Goal: Register for event/course

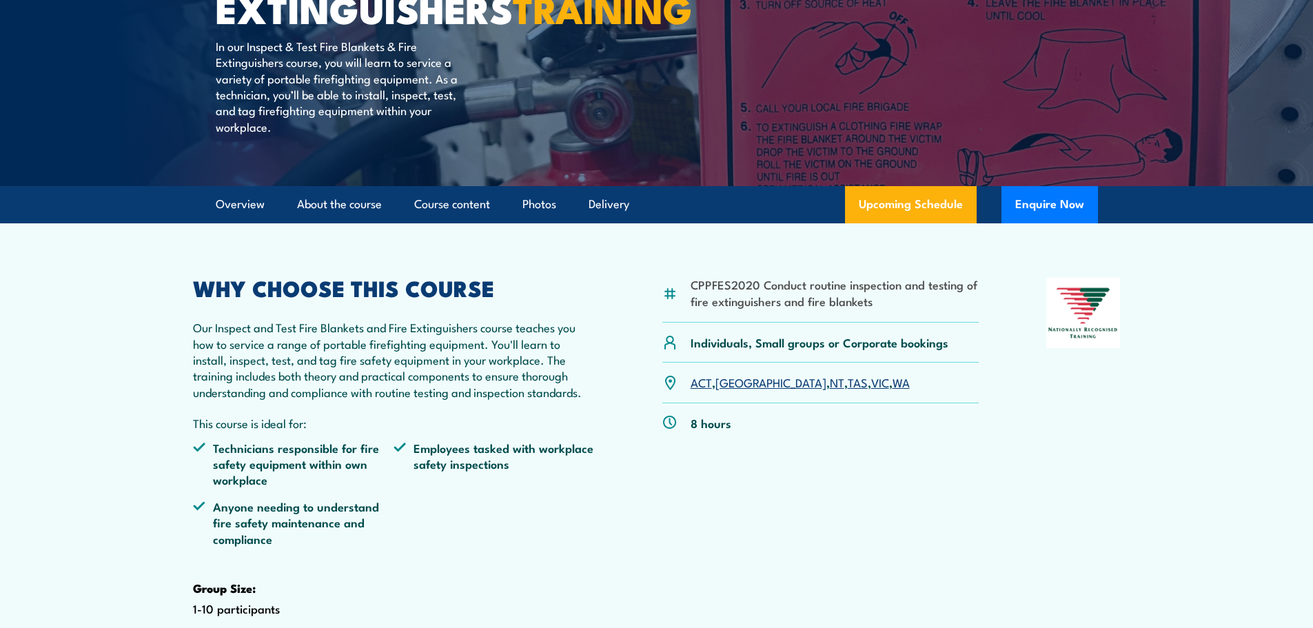
scroll to position [276, 0]
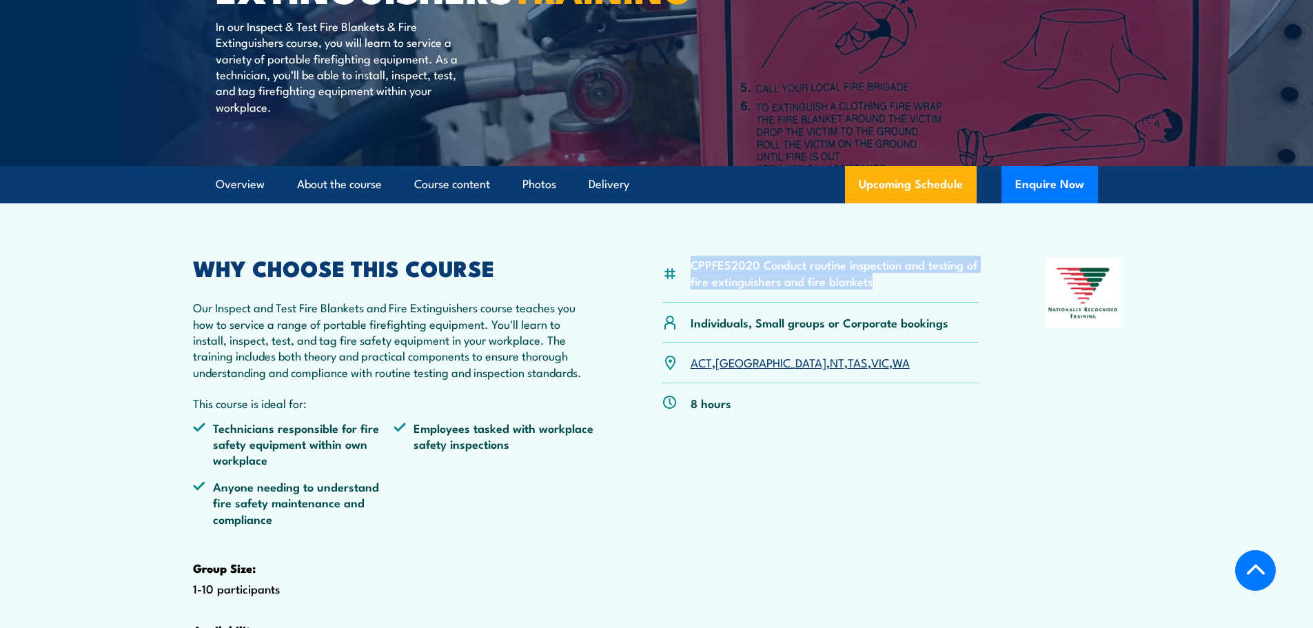
drag, startPoint x: 691, startPoint y: 296, endPoint x: 882, endPoint y: 314, distance: 191.8
click at [882, 289] on li "CPPFES2020 Conduct routine inspection and testing of fire extinguishers and fir…" at bounding box center [835, 272] width 289 height 32
copy li "CPPFES2020 Conduct routine inspection and testing of fire extinguishers and fir…"
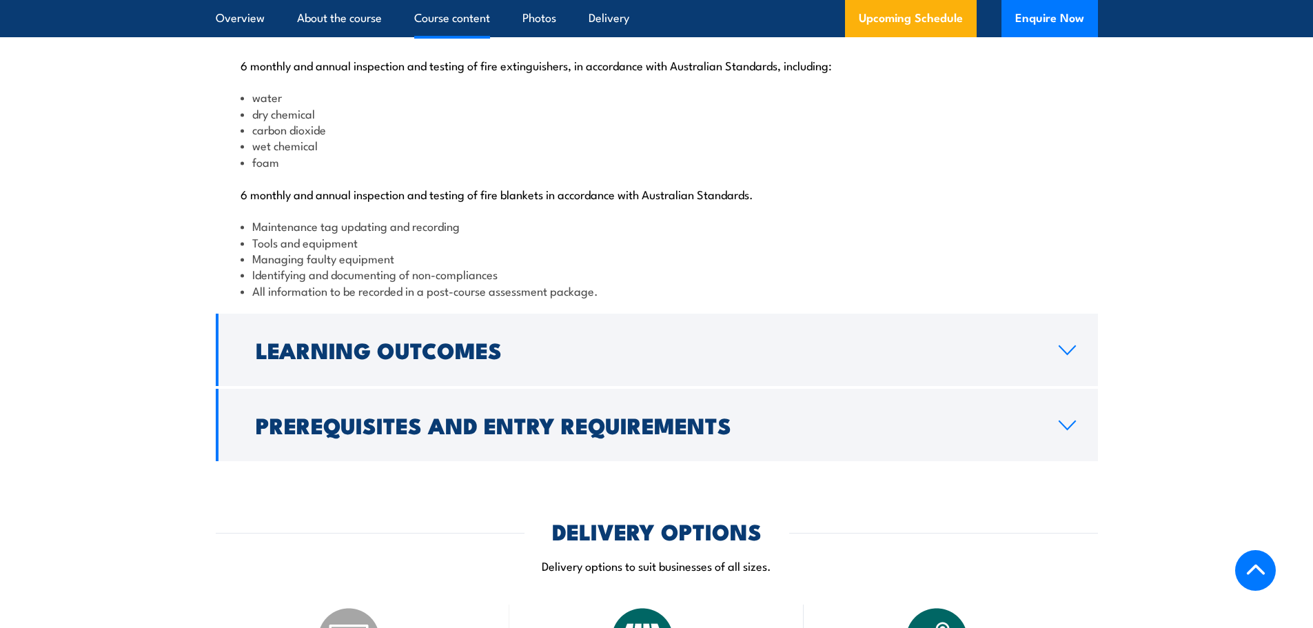
scroll to position [1516, 0]
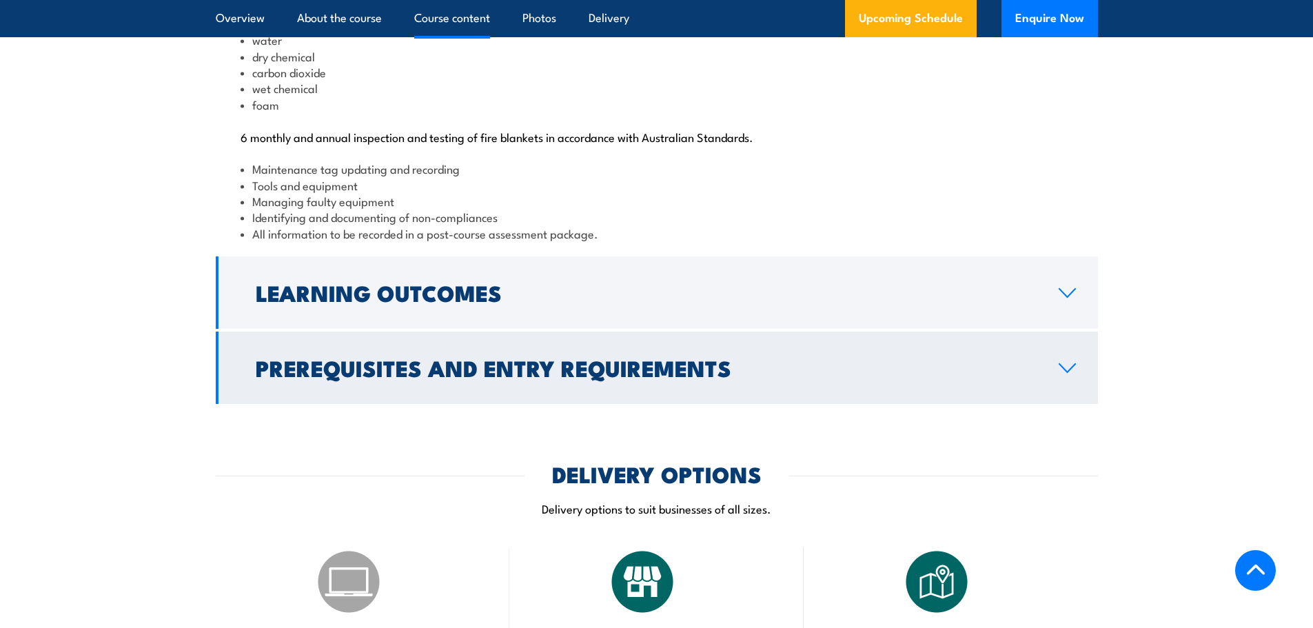
click at [1065, 374] on icon at bounding box center [1067, 368] width 19 height 11
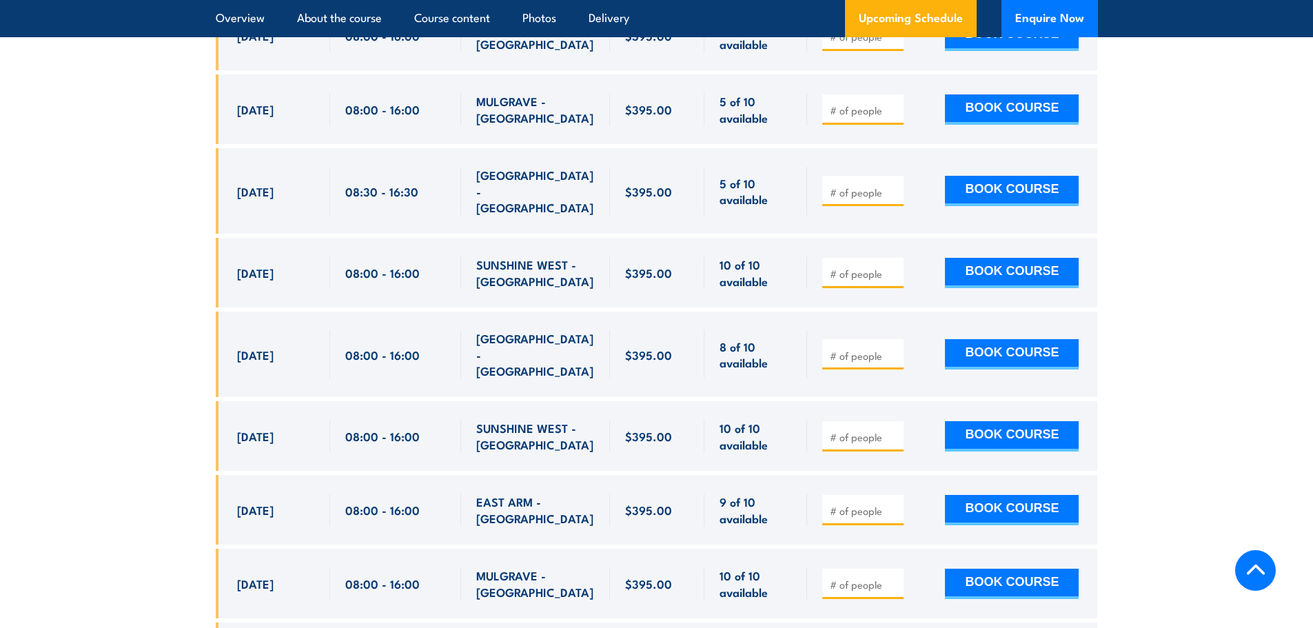
scroll to position [2550, 0]
